Goal: Information Seeking & Learning: Learn about a topic

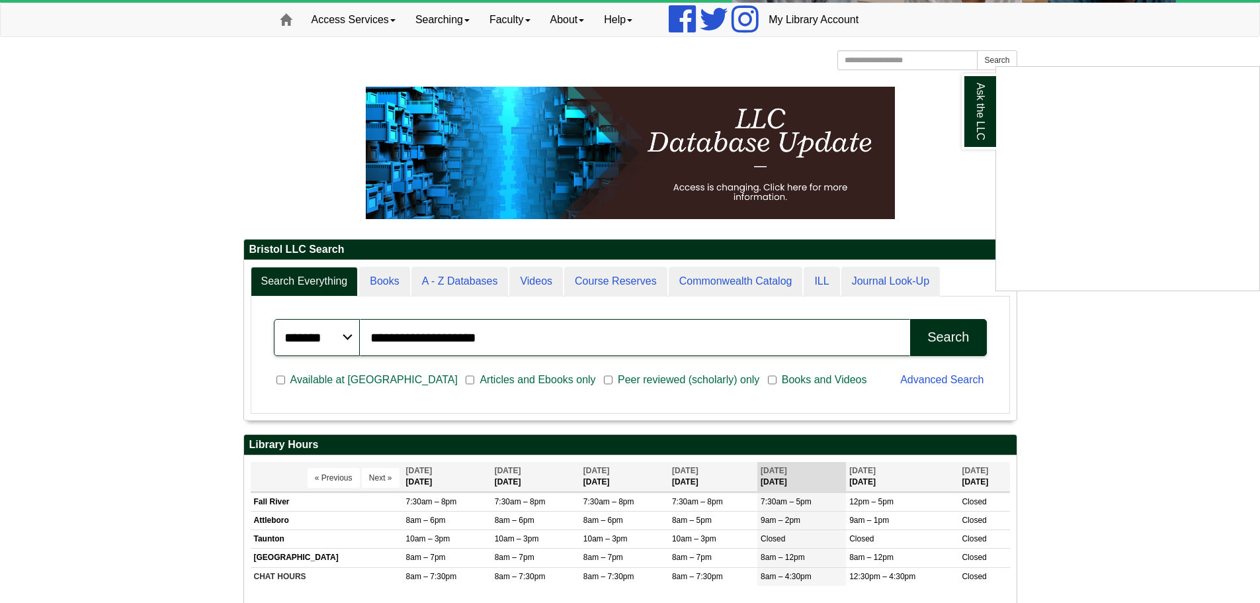
click at [166, 165] on div "Ask the LLC" at bounding box center [630, 301] width 1260 height 603
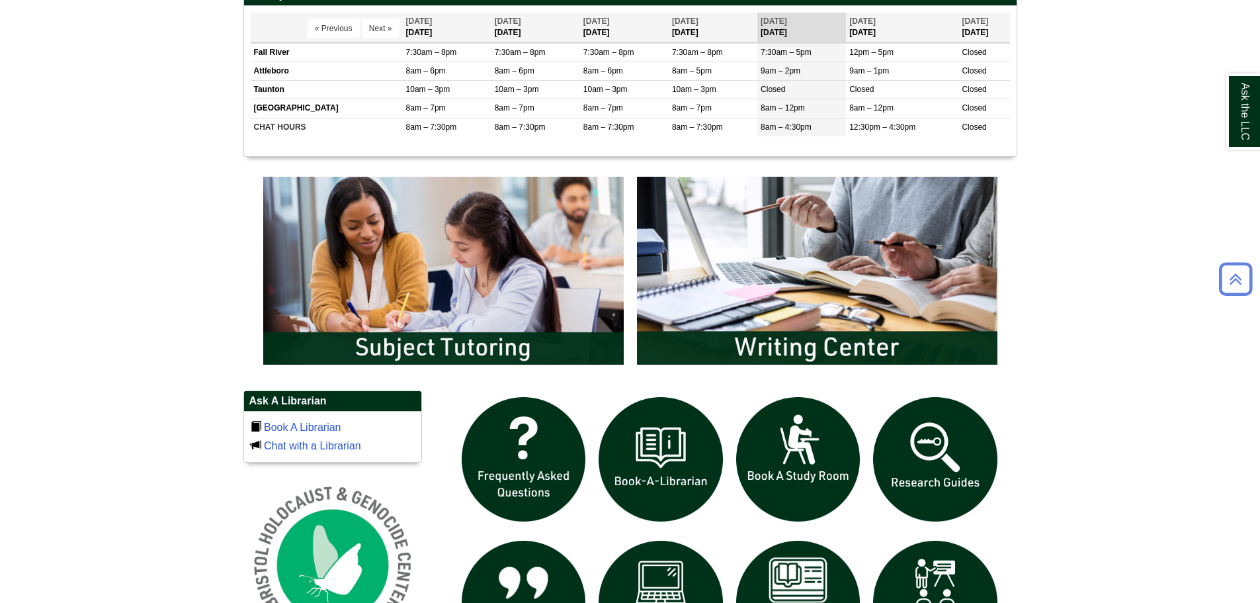
scroll to position [662, 0]
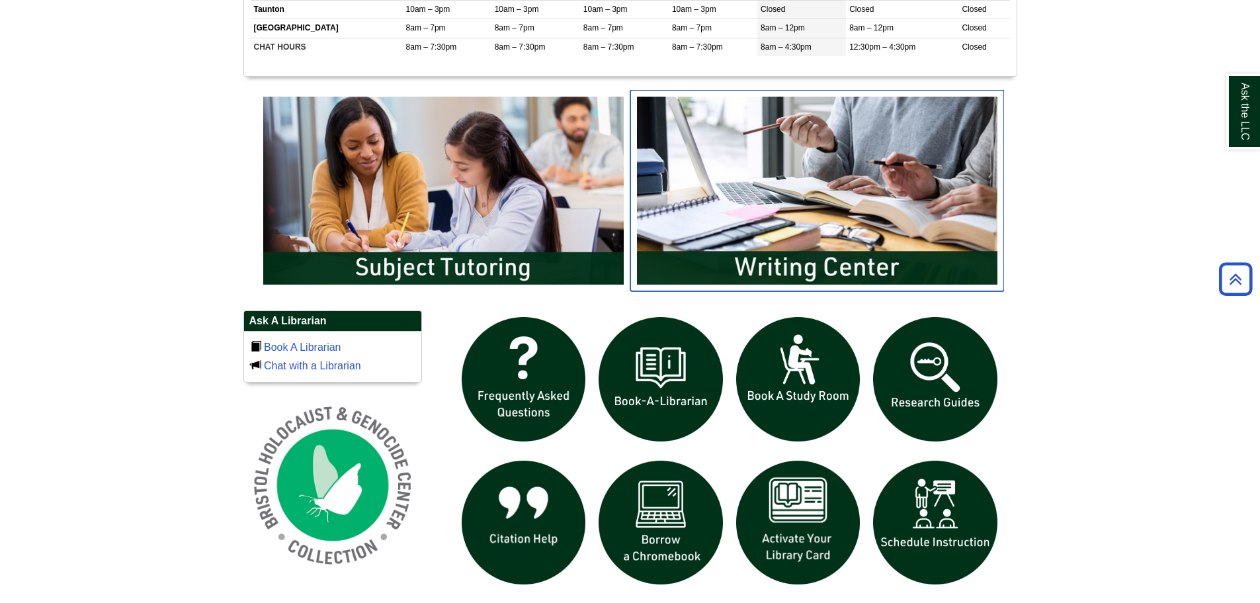
click at [766, 202] on img "slideshow" at bounding box center [817, 190] width 374 height 201
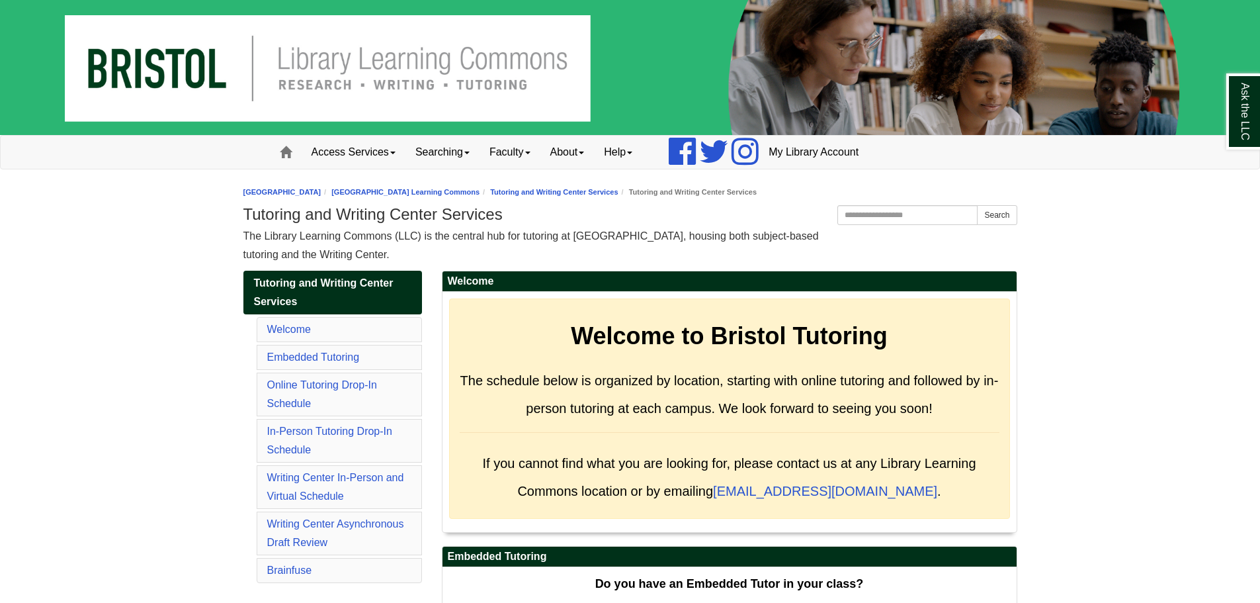
click at [539, 258] on div "The Library Learning Commons (LLC) is the central hub for tutoring at [GEOGRAPH…" at bounding box center [630, 245] width 774 height 37
click at [306, 325] on link "Welcome" at bounding box center [289, 329] width 44 height 11
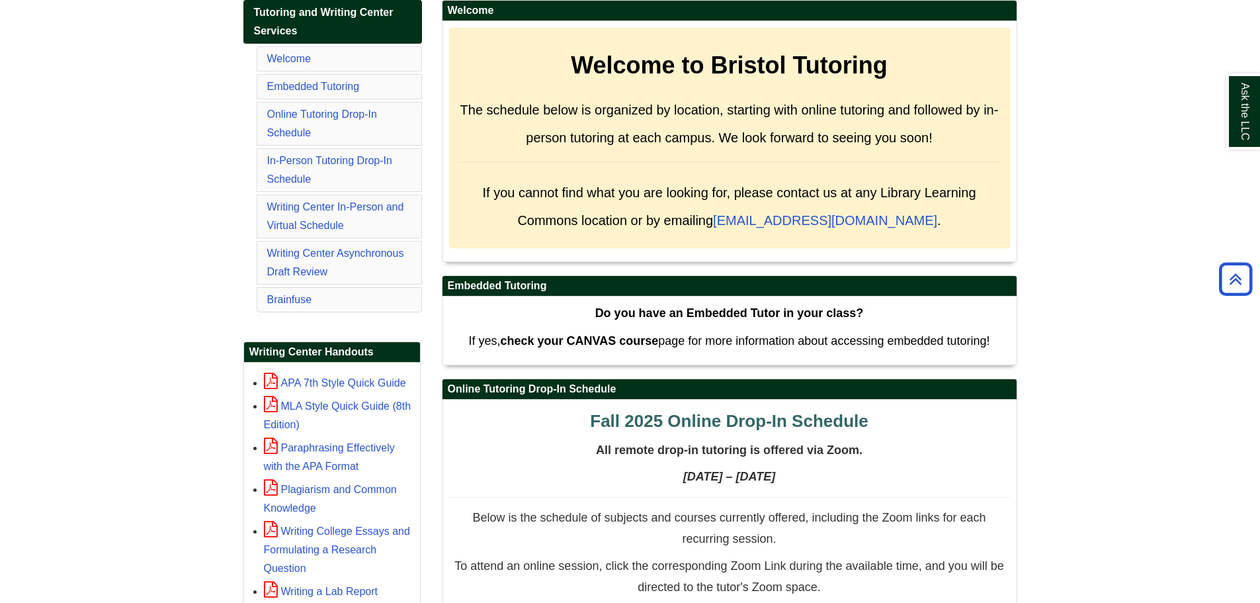
scroll to position [72, 0]
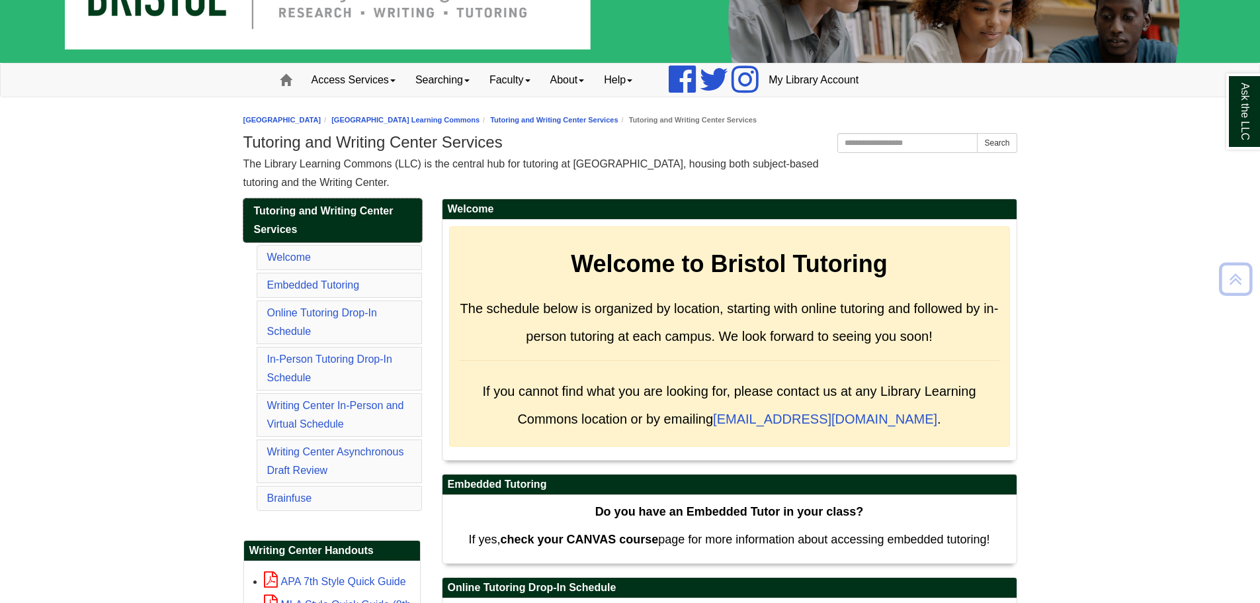
click at [302, 212] on span "Tutoring and Writing Center Services" at bounding box center [324, 220] width 140 height 30
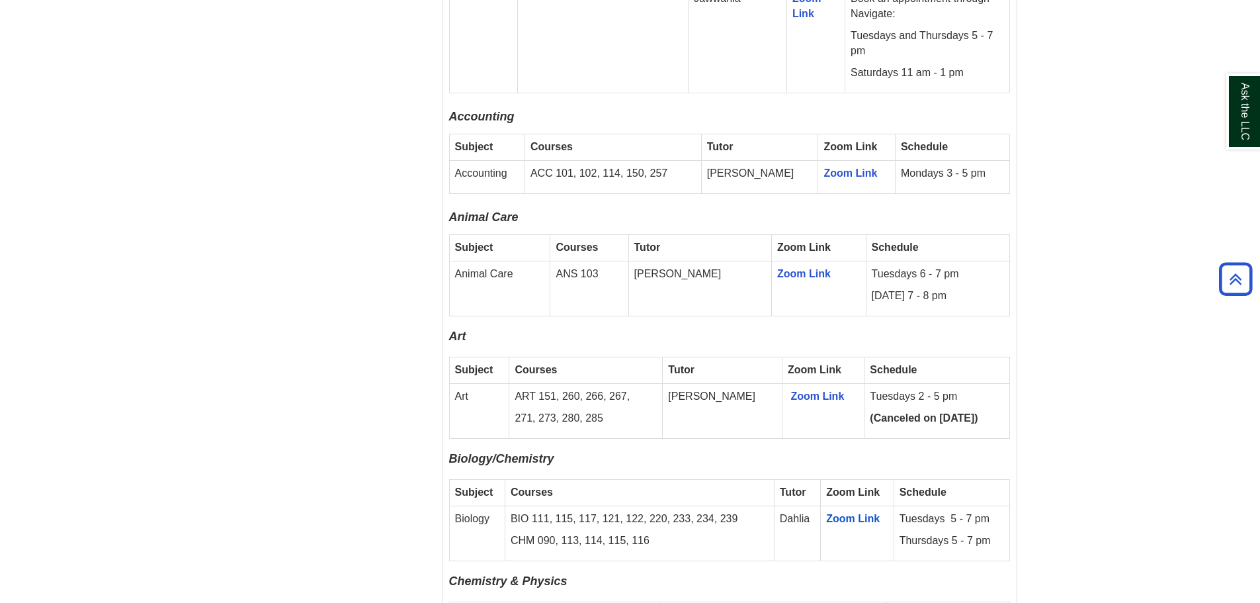
scroll to position [1125, 0]
